Goal: Book appointment/travel/reservation

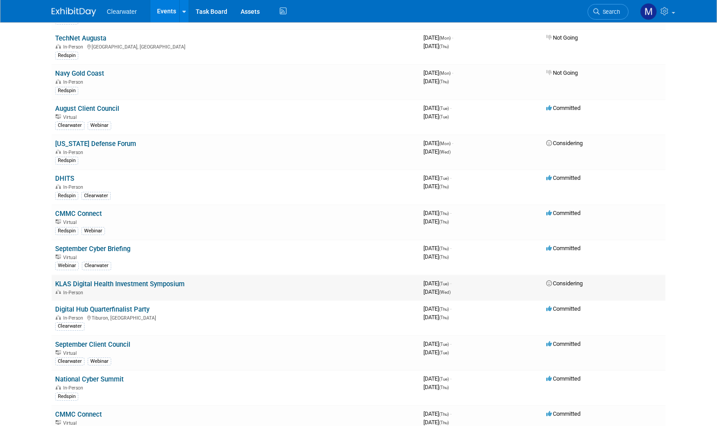
scroll to position [120, 0]
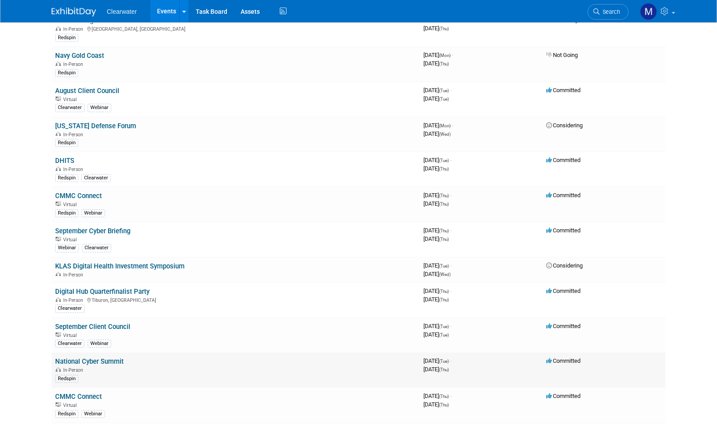
click at [117, 357] on link "National Cyber Summit" at bounding box center [89, 361] width 69 height 8
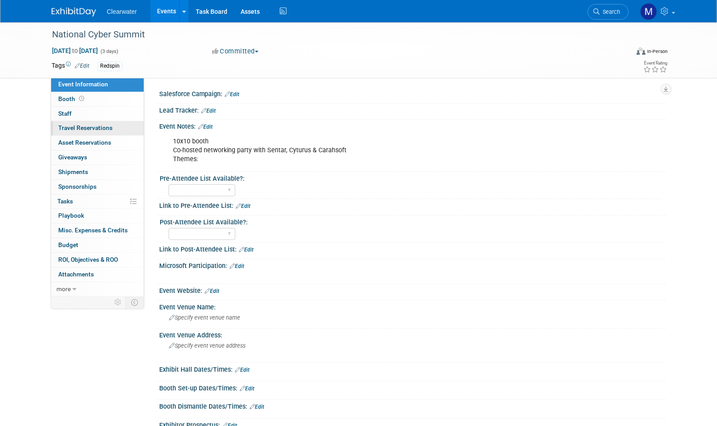
click at [89, 126] on span "Travel Reservations 0" at bounding box center [85, 127] width 54 height 7
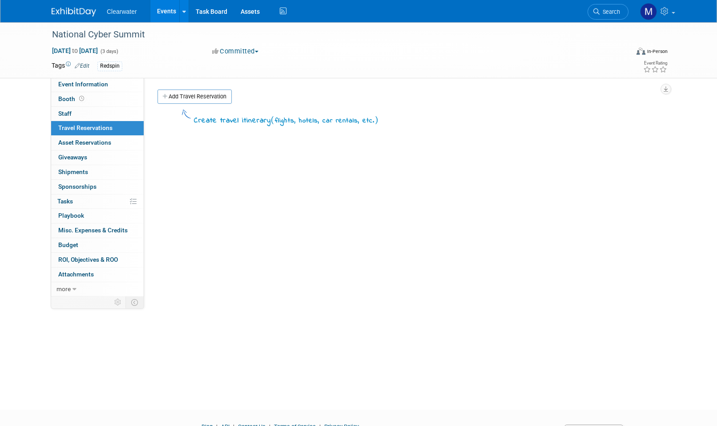
click at [192, 89] on div "Salesforce Campaign: Edit Lead Tracker: Edit Event Notes: Edit 10x10 booth Co-h…" at bounding box center [404, 184] width 521 height 214
click at [192, 94] on link "Add Travel Reservation" at bounding box center [194, 96] width 74 height 14
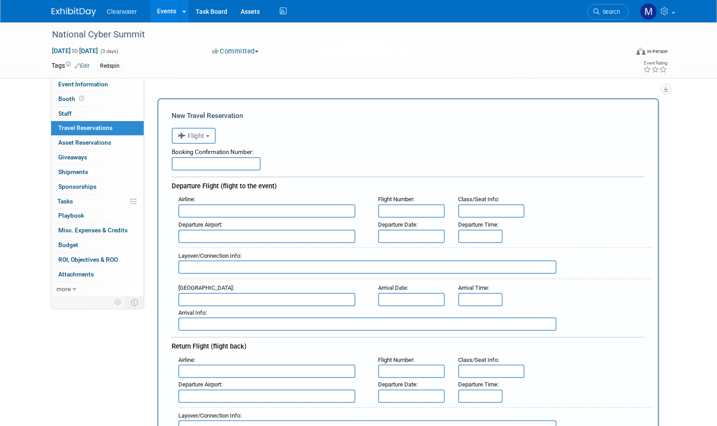
click at [207, 163] on input "text" at bounding box center [216, 163] width 89 height 13
paste input "NUKAUT"
type input "NUKAUT"
click at [199, 209] on input "text" at bounding box center [266, 210] width 177 height 13
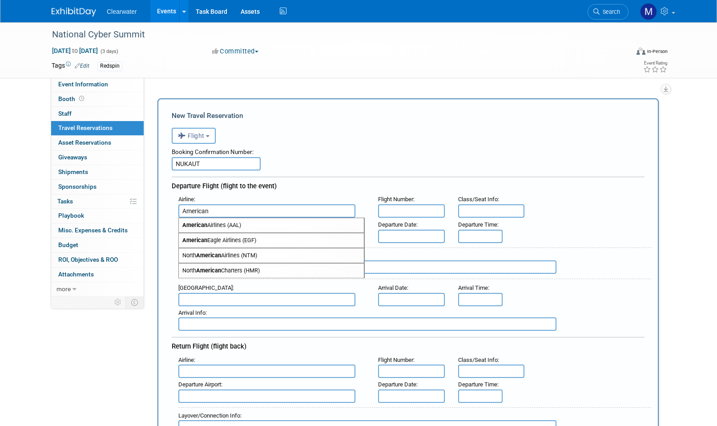
click at [275, 223] on span "American Airlines (AAL)" at bounding box center [271, 225] width 185 height 14
type input "American Airlines (AAL)"
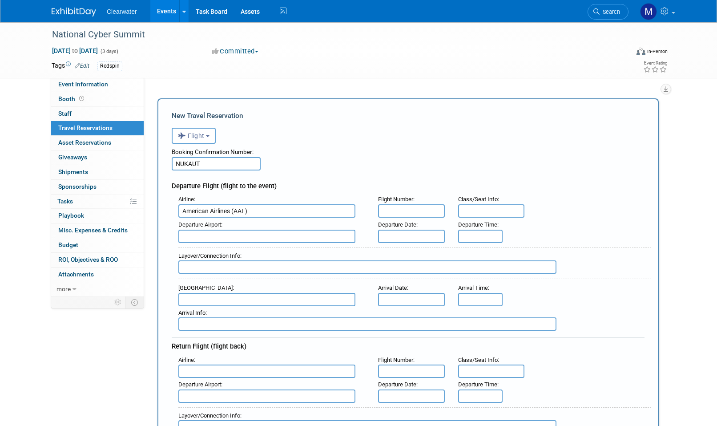
click at [436, 208] on input "text" at bounding box center [411, 210] width 67 height 13
click at [238, 233] on input "text" at bounding box center [266, 236] width 177 height 13
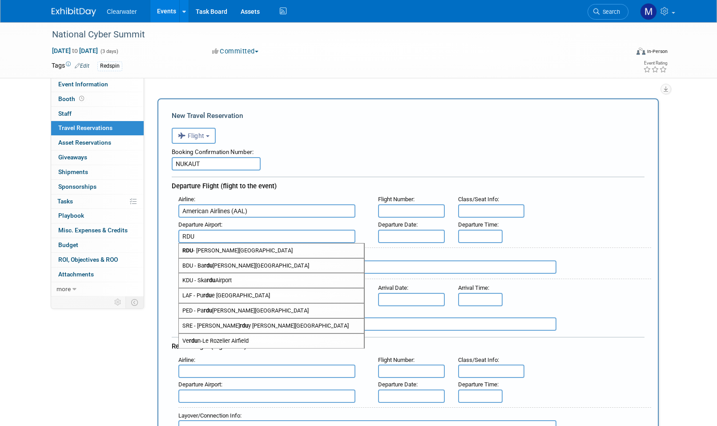
click at [278, 252] on span "RDU - Raleigh Durham International Airport" at bounding box center [271, 250] width 185 height 14
type input "RDU - Raleigh Durham International Airport"
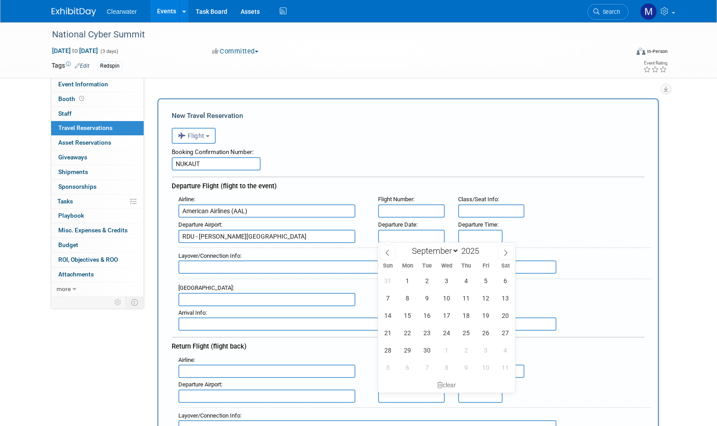
click at [416, 238] on input "text" at bounding box center [411, 236] width 67 height 13
click at [427, 332] on span "23" at bounding box center [427, 332] width 17 height 17
type input "Sep 23, 2025"
type input "8:00 AM"
click at [476, 234] on input "8:00 AM" at bounding box center [480, 236] width 44 height 13
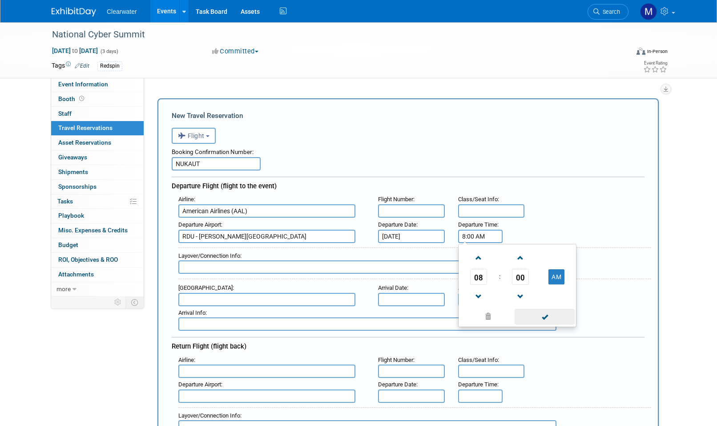
click at [552, 313] on span at bounding box center [545, 317] width 60 height 16
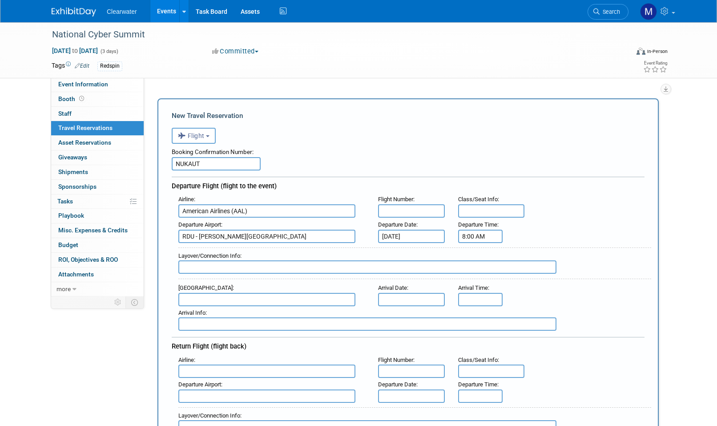
click at [545, 219] on div "Departure Airport : RDU - Raleigh Durham International Airport Departure Date :…" at bounding box center [412, 230] width 480 height 25
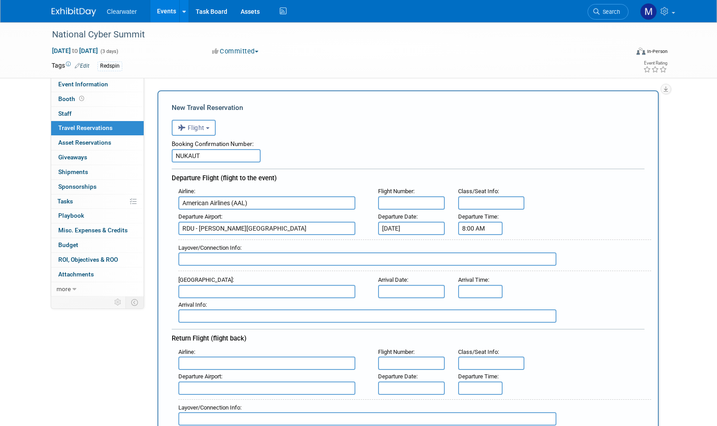
scroll to position [42, 0]
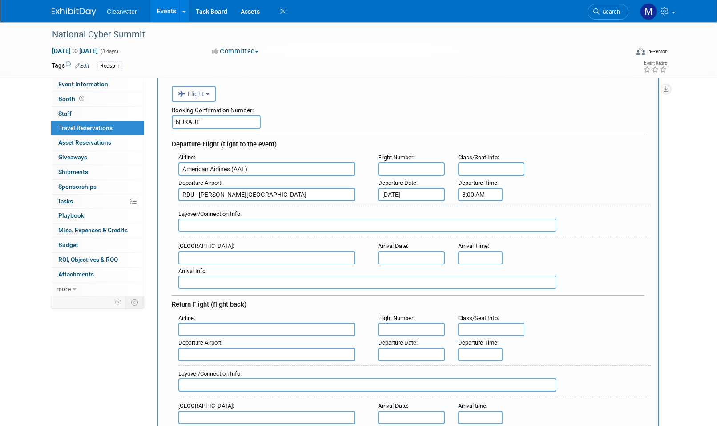
click at [411, 257] on input "text" at bounding box center [411, 257] width 67 height 13
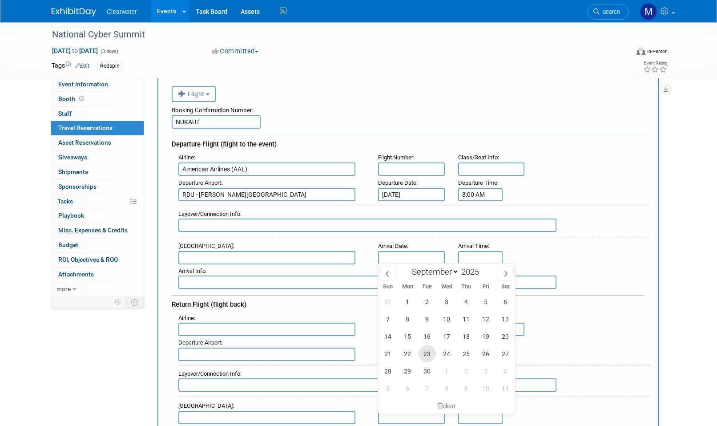
click at [424, 354] on span "23" at bounding box center [427, 353] width 17 height 17
type input "Sep 23, 2025"
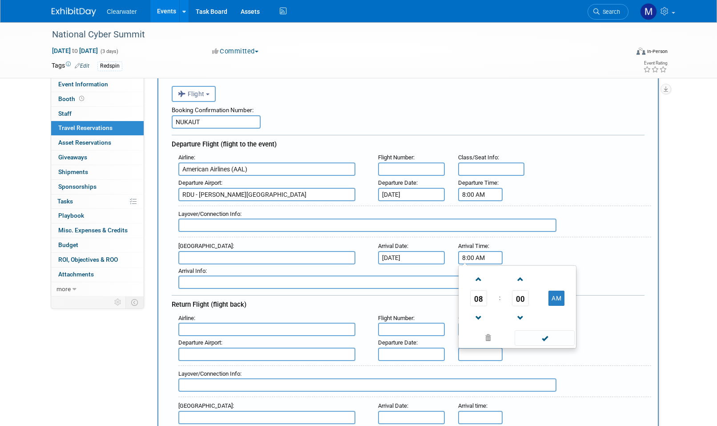
click at [484, 257] on input "8:00 AM" at bounding box center [480, 257] width 44 height 13
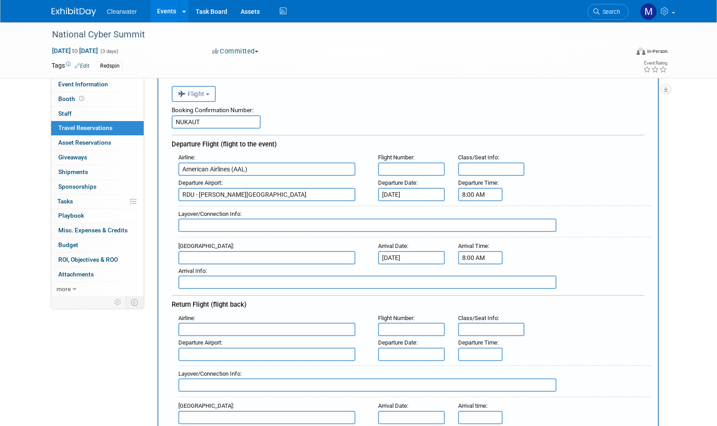
click at [487, 259] on input "8:00 AM" at bounding box center [480, 257] width 44 height 13
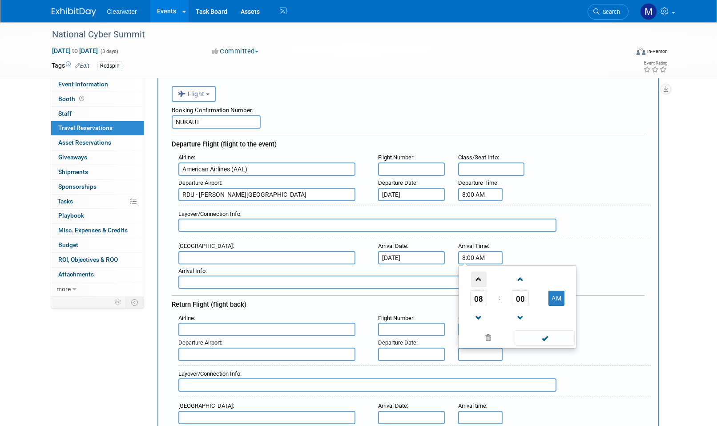
click at [478, 273] on span at bounding box center [479, 279] width 16 height 16
click at [478, 274] on span at bounding box center [479, 279] width 16 height 16
type input "11:00 AM"
click at [547, 334] on span at bounding box center [545, 338] width 60 height 16
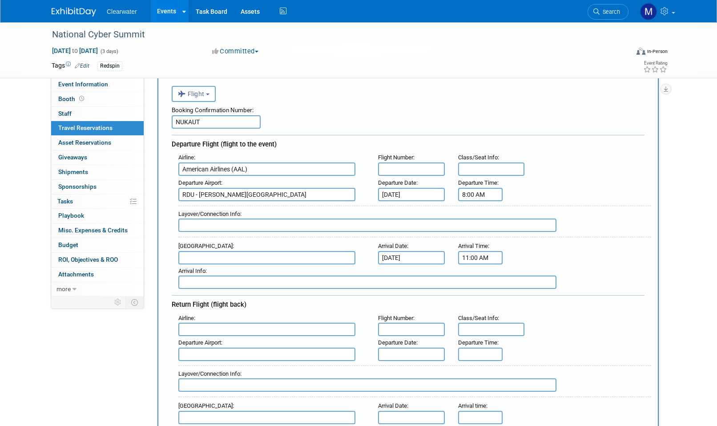
click at [267, 251] on input "text" at bounding box center [266, 257] width 177 height 13
click at [295, 266] on span "HSV - Huntsville International Carl T Jones Field" at bounding box center [271, 272] width 185 height 14
type input "HSV - Huntsville International Carl T Jones Field"
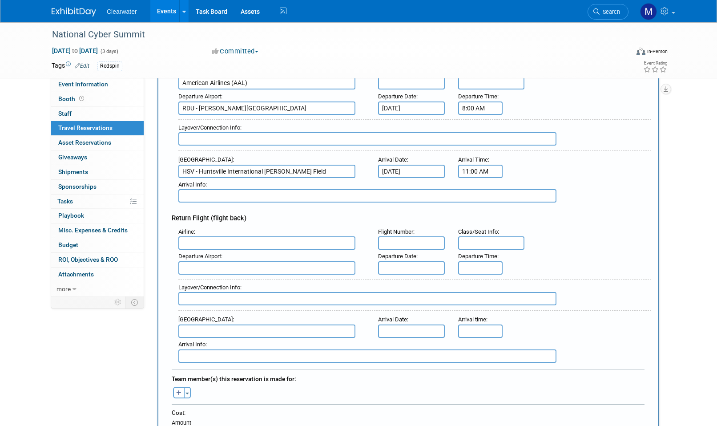
scroll to position [242, 0]
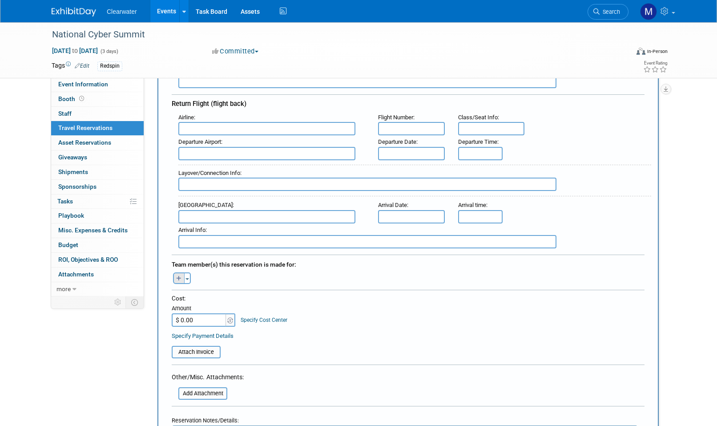
click at [175, 276] on button "button" at bounding box center [179, 278] width 12 height 12
select select
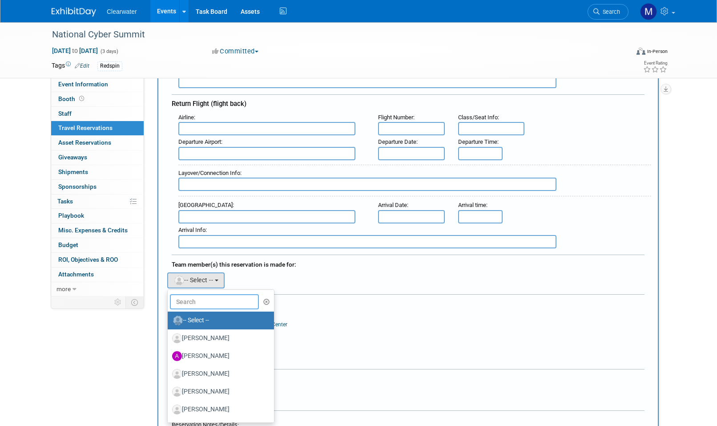
click at [222, 296] on input "text" at bounding box center [214, 301] width 89 height 15
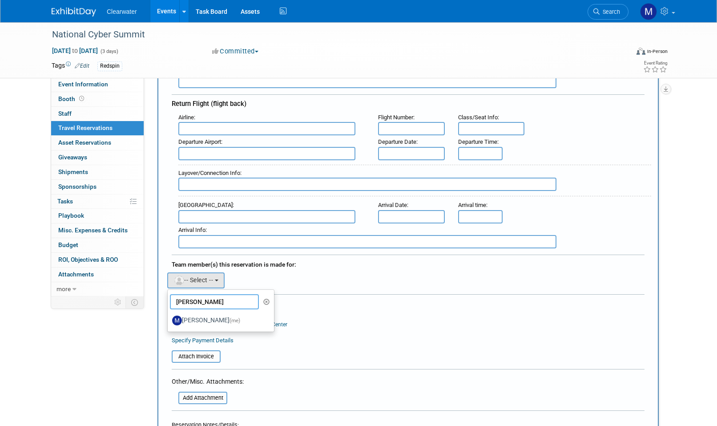
type input "Monica"
drag, startPoint x: 222, startPoint y: 296, endPoint x: 234, endPoint y: 319, distance: 26.1
click at [234, 319] on span "(me)" at bounding box center [235, 320] width 11 height 6
click at [169, 319] on input "Monica Pastor (me)" at bounding box center [166, 319] width 6 height 6
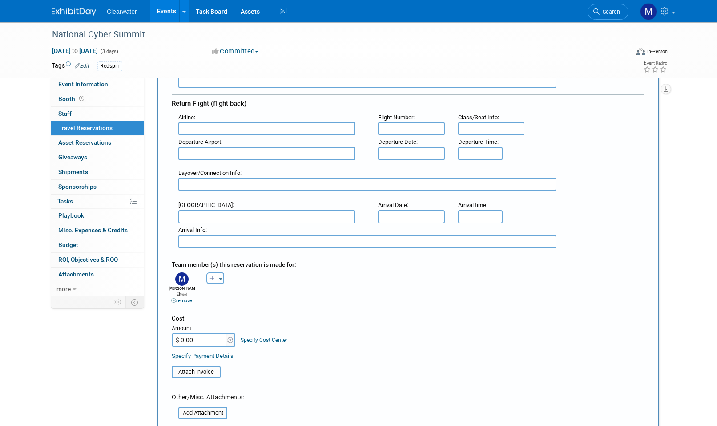
click at [410, 318] on div "Cost: Amount $ 0.00 Specify Cost Center Cost Center -- Not Specified --" at bounding box center [408, 330] width 473 height 32
drag, startPoint x: 206, startPoint y: 325, endPoint x: 170, endPoint y: 326, distance: 35.6
click at [205, 333] on input "$ 0.00" at bounding box center [200, 339] width 56 height 13
click at [190, 334] on input "$ 0.00" at bounding box center [200, 339] width 56 height 13
type input "$ 454.37"
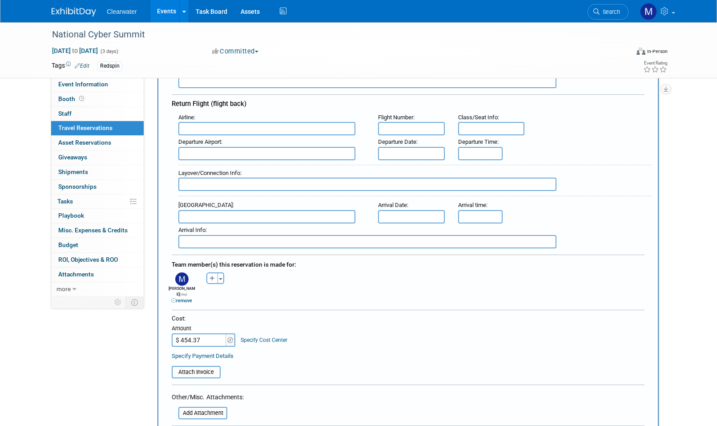
click at [350, 323] on div "Cost: Amount $ 454.37 Specify Cost Center Cost Center -- Not Specified --" at bounding box center [408, 330] width 473 height 32
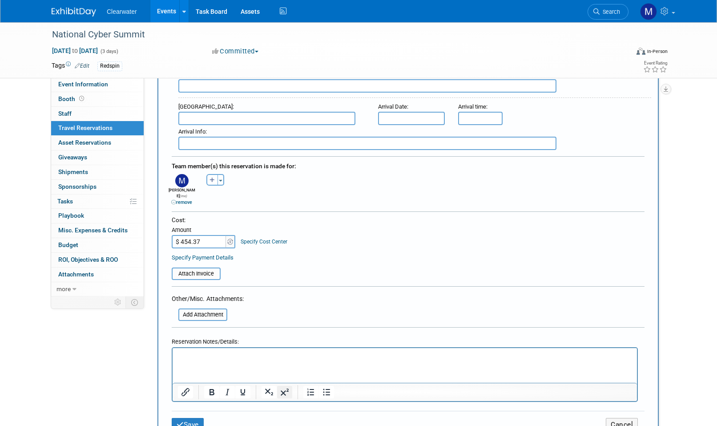
scroll to position [412, 0]
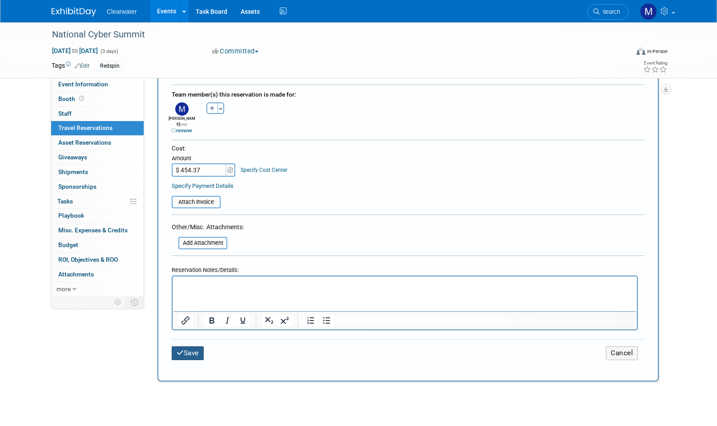
click at [200, 347] on button "Save" at bounding box center [188, 353] width 32 height 14
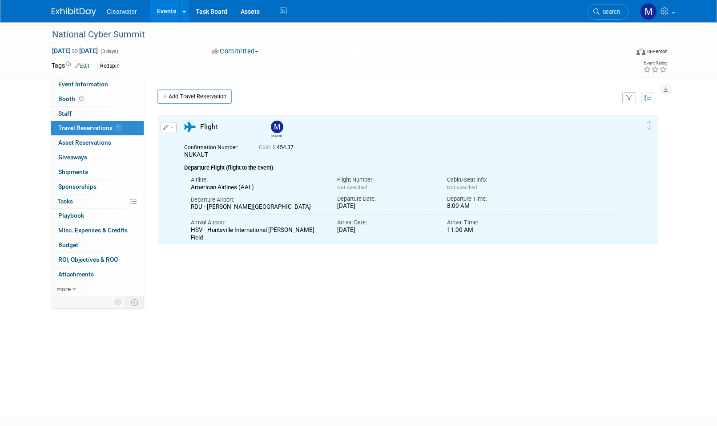
scroll to position [0, 0]
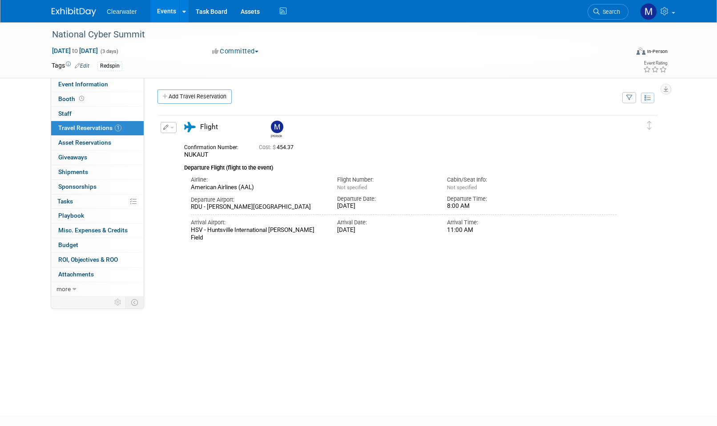
click at [173, 127] on span "button" at bounding box center [172, 128] width 4 height 2
click at [205, 143] on button "Edit Reservation" at bounding box center [198, 143] width 75 height 13
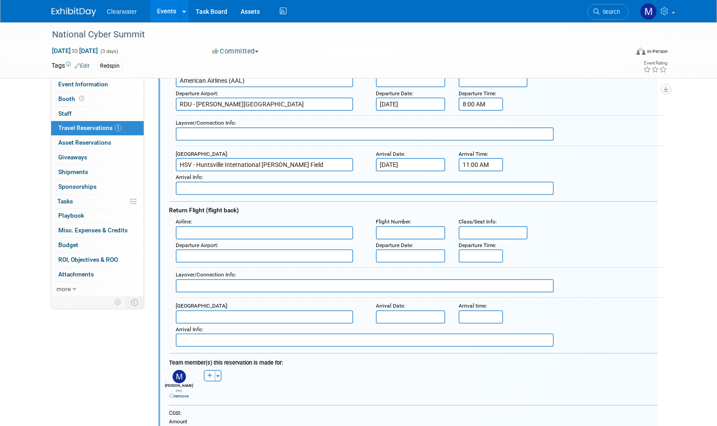
scroll to position [128, 0]
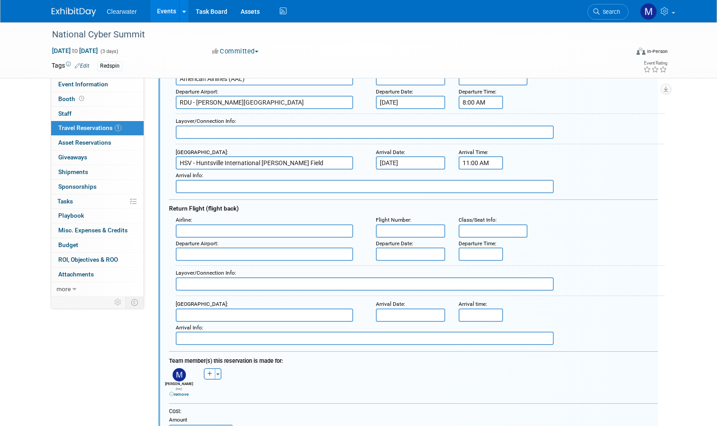
click at [221, 227] on input "text" at bounding box center [265, 230] width 178 height 13
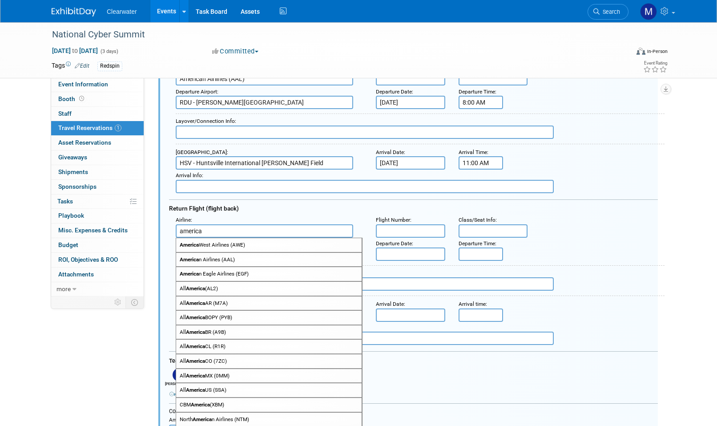
click at [264, 258] on span "America n Airlines (AAL)" at bounding box center [269, 260] width 186 height 14
type input "American Airlines (AAL)"
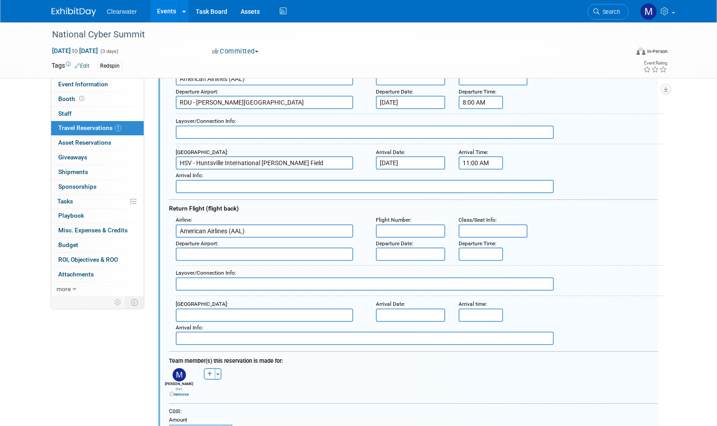
scroll to position [0, 0]
click at [400, 249] on input "text" at bounding box center [410, 253] width 69 height 13
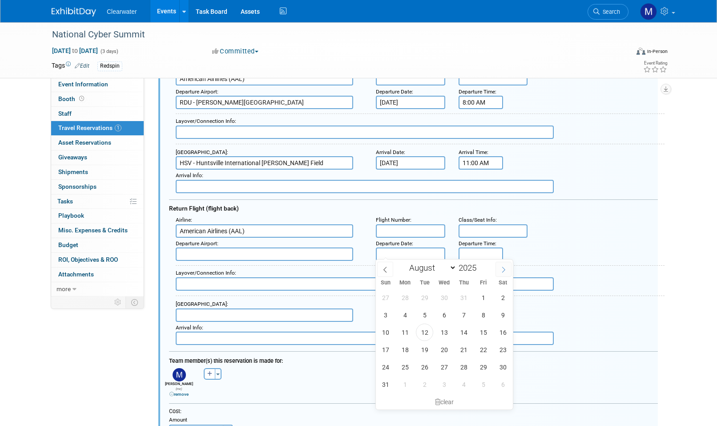
click at [503, 270] on icon at bounding box center [503, 269] width 6 height 6
select select "8"
click at [462, 351] on span "25" at bounding box center [463, 349] width 17 height 17
type input "Sep 25, 2025"
click at [467, 347] on span "25" at bounding box center [463, 349] width 17 height 17
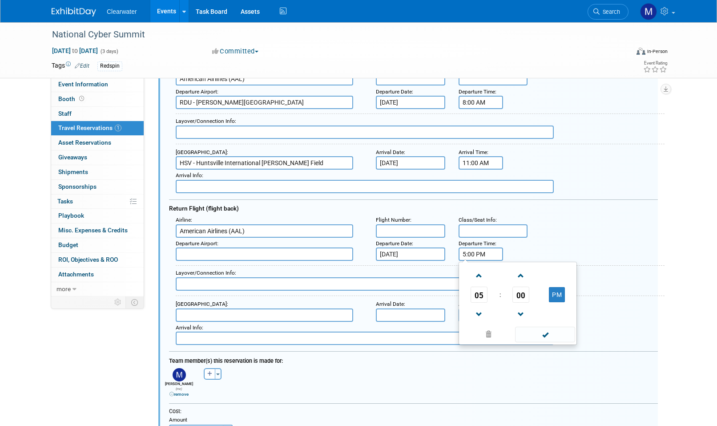
click at [484, 256] on input "5:00 PM" at bounding box center [481, 253] width 44 height 13
click at [475, 271] on span at bounding box center [480, 276] width 16 height 16
click at [523, 270] on span at bounding box center [521, 276] width 16 height 16
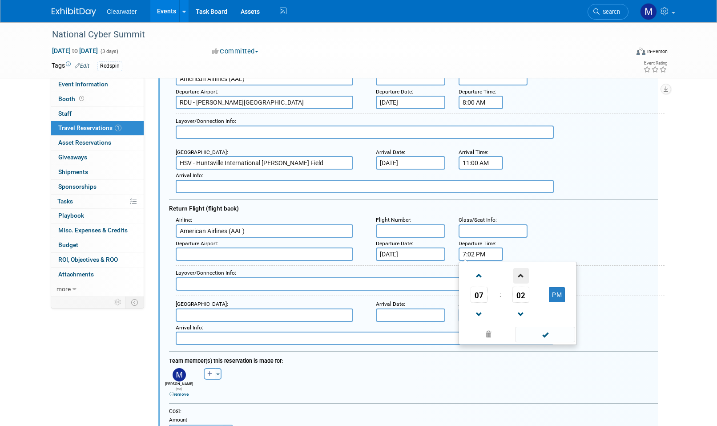
click at [523, 270] on span at bounding box center [521, 276] width 16 height 16
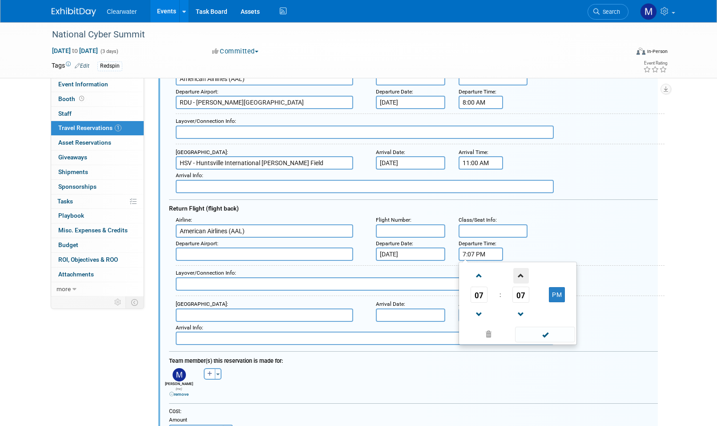
click at [523, 270] on span at bounding box center [521, 276] width 16 height 16
type input "7:10 PM"
click at [540, 334] on span at bounding box center [545, 335] width 60 height 16
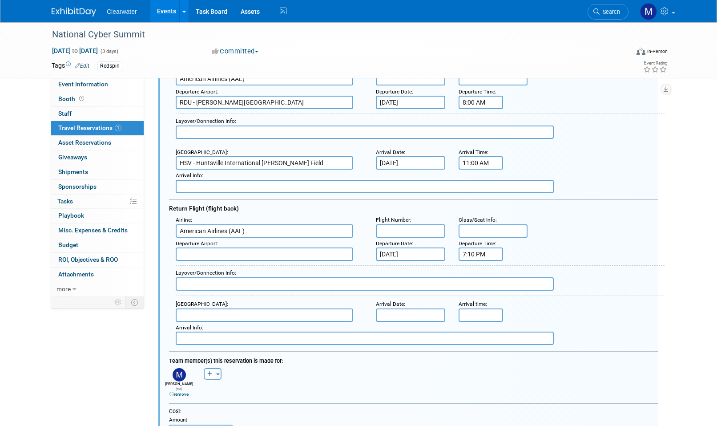
click at [206, 308] on input "text" at bounding box center [265, 314] width 178 height 13
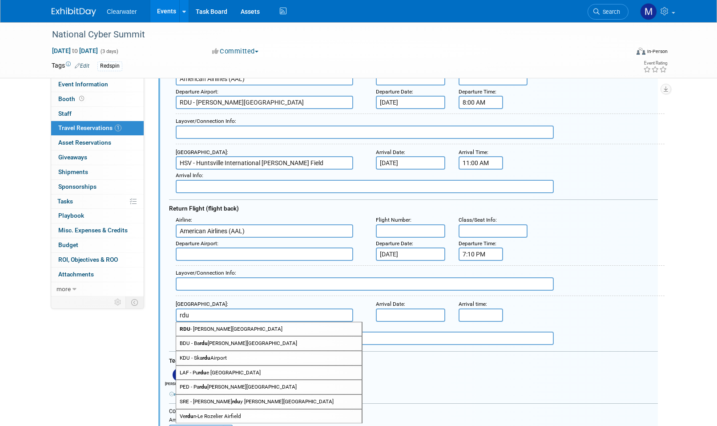
click at [230, 329] on span "RDU - Raleigh Durham International Airport" at bounding box center [269, 329] width 186 height 14
type input "RDU - Raleigh Durham International Airport"
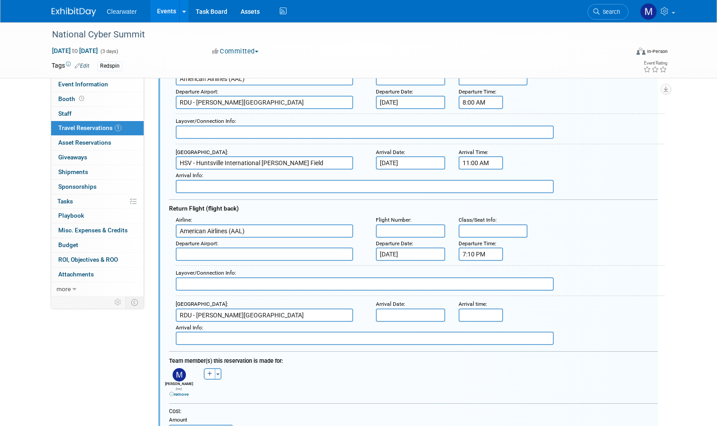
click at [414, 308] on input "text" at bounding box center [410, 314] width 69 height 13
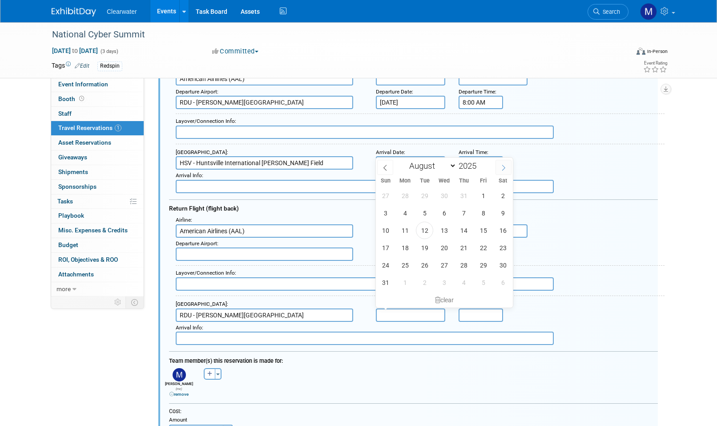
click at [504, 170] on icon at bounding box center [503, 168] width 6 height 6
select select "8"
click at [467, 249] on span "25" at bounding box center [463, 247] width 17 height 17
type input "Sep 25, 2025"
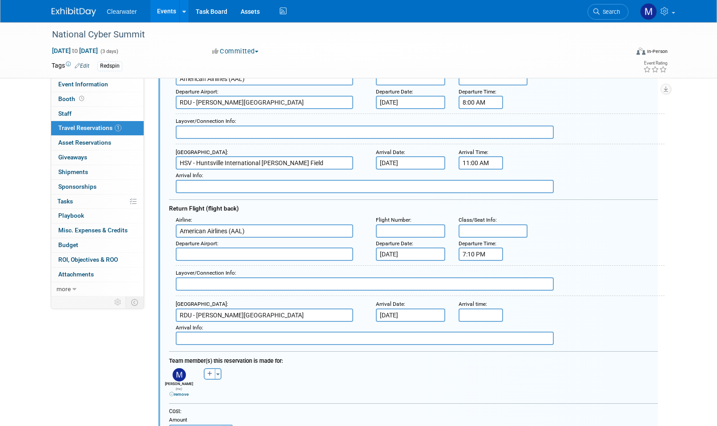
drag, startPoint x: 490, startPoint y: 343, endPoint x: 476, endPoint y: 308, distance: 37.9
click at [489, 338] on form "<i class="fas fa-plane" style="padding: 6px 4px 6px 1px;"></i> Flight <i class=…" at bounding box center [413, 304] width 489 height 621
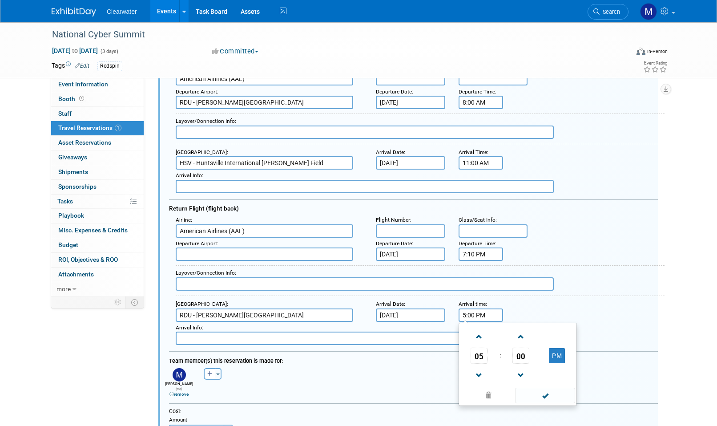
click at [476, 311] on input "5:00 PM" at bounding box center [481, 314] width 44 height 13
click at [558, 355] on button "PM" at bounding box center [557, 355] width 16 height 15
click at [482, 348] on span "05" at bounding box center [479, 355] width 17 height 16
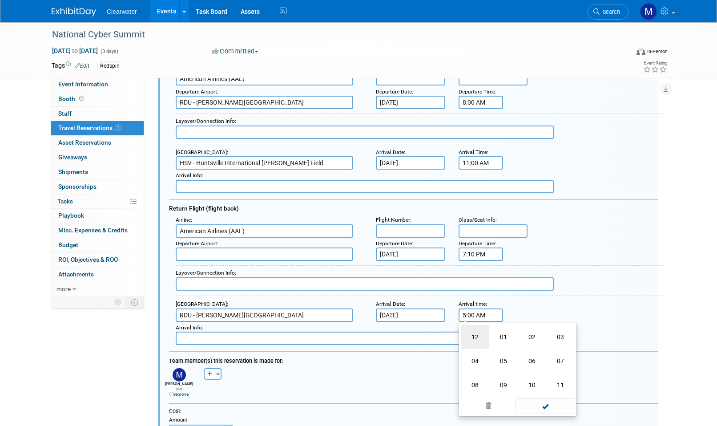
click at [480, 334] on td "12" at bounding box center [475, 337] width 28 height 24
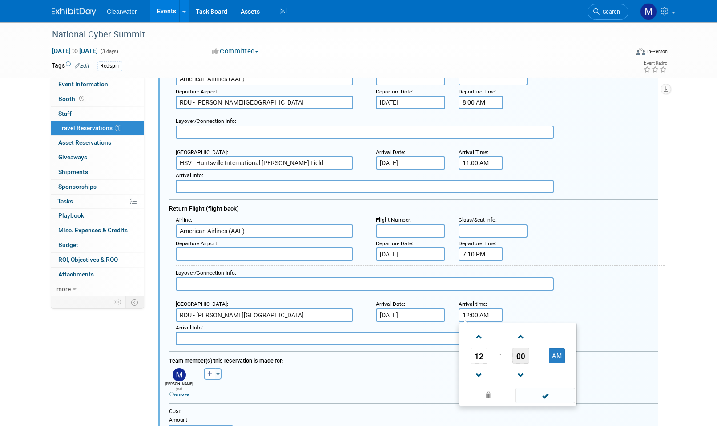
click at [518, 351] on span "00" at bounding box center [520, 355] width 17 height 16
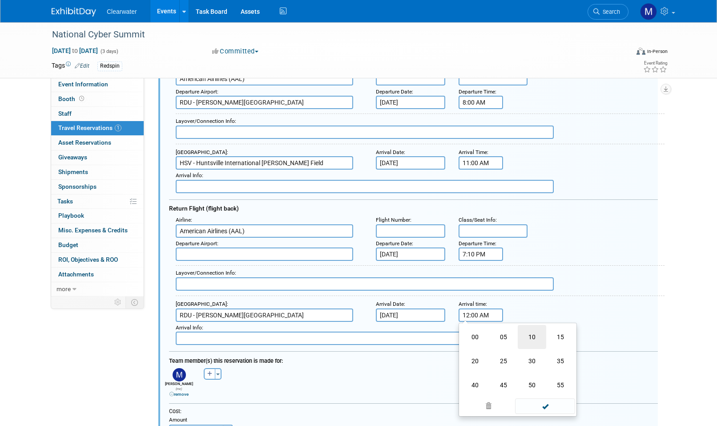
click at [530, 334] on td "10" at bounding box center [532, 337] width 28 height 24
type input "12:10 AM"
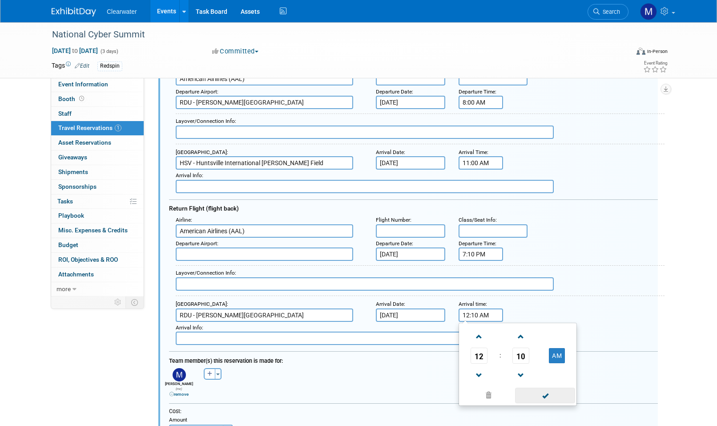
click at [541, 398] on span at bounding box center [545, 395] width 60 height 16
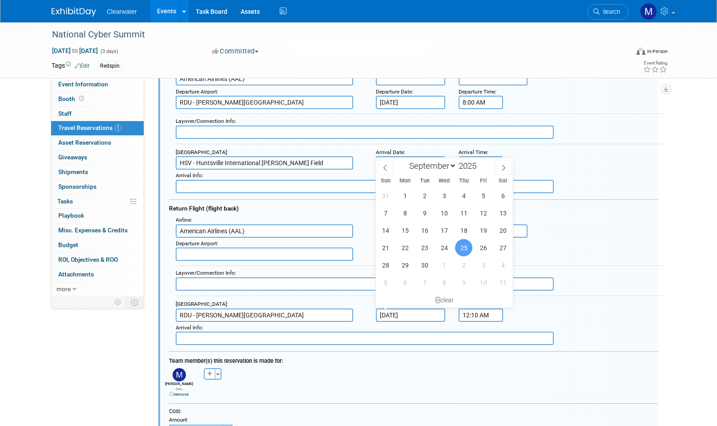
click at [419, 314] on input "Sep 25, 2025" at bounding box center [410, 314] width 69 height 13
click at [481, 249] on span "26" at bounding box center [483, 247] width 17 height 17
type input "Sep 26, 2025"
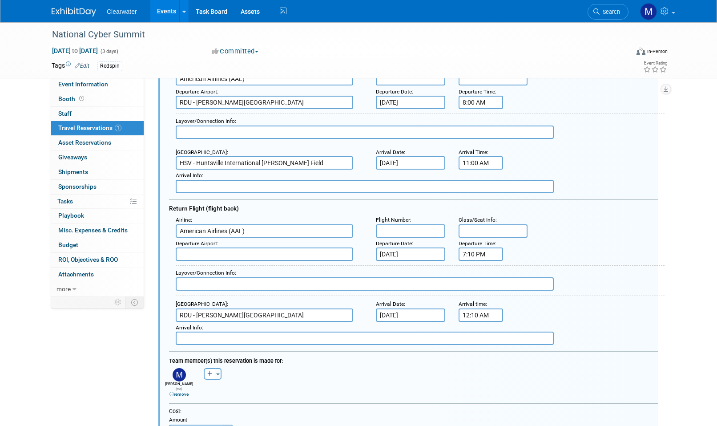
click at [615, 301] on div "Arrival Airport : RDU - Raleigh Durham International Airport Arrival Date : Sep…" at bounding box center [417, 310] width 496 height 24
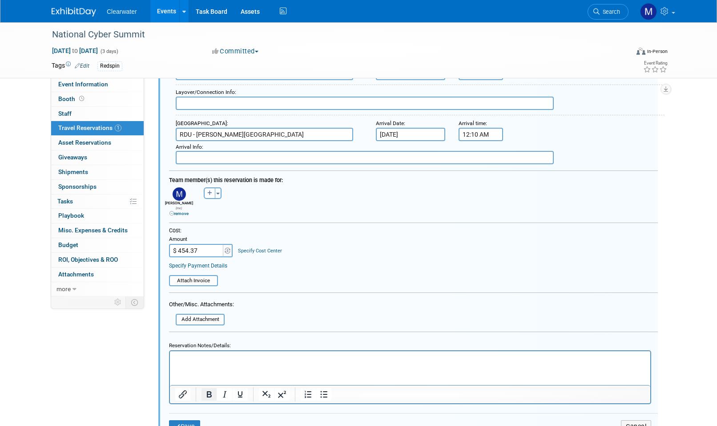
scroll to position [324, 0]
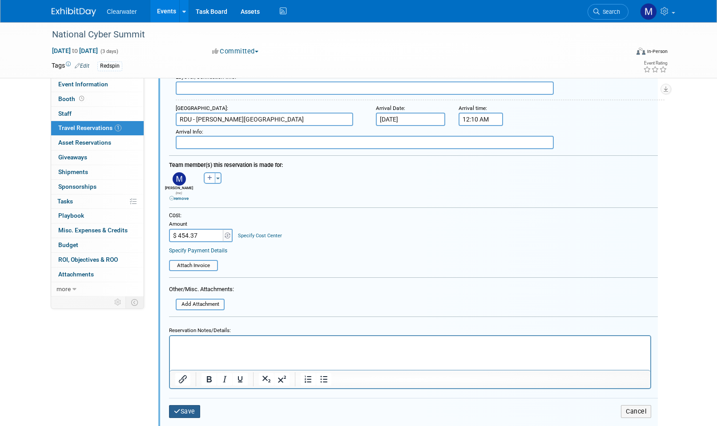
click at [198, 405] on button "Save" at bounding box center [184, 411] width 31 height 13
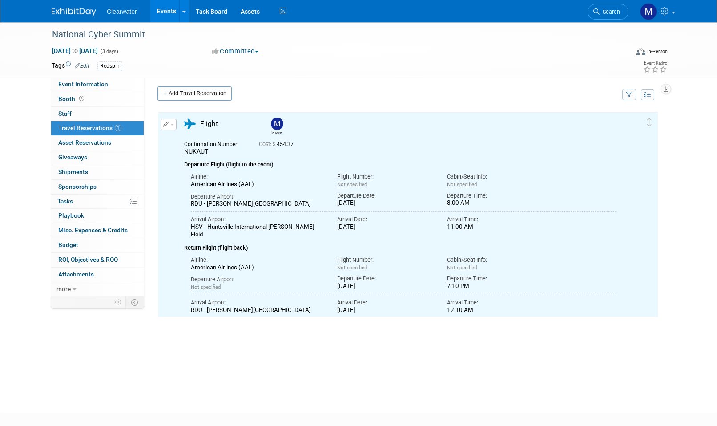
scroll to position [0, 0]
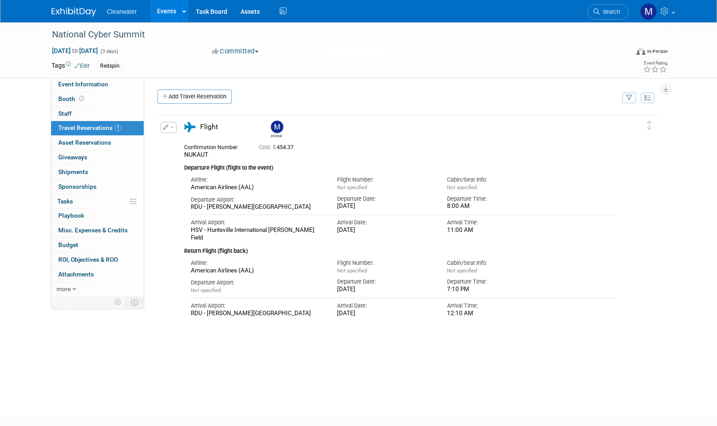
click at [453, 101] on div "Add Travel Reservation" at bounding box center [387, 97] width 464 height 16
